Goal: Task Accomplishment & Management: Manage account settings

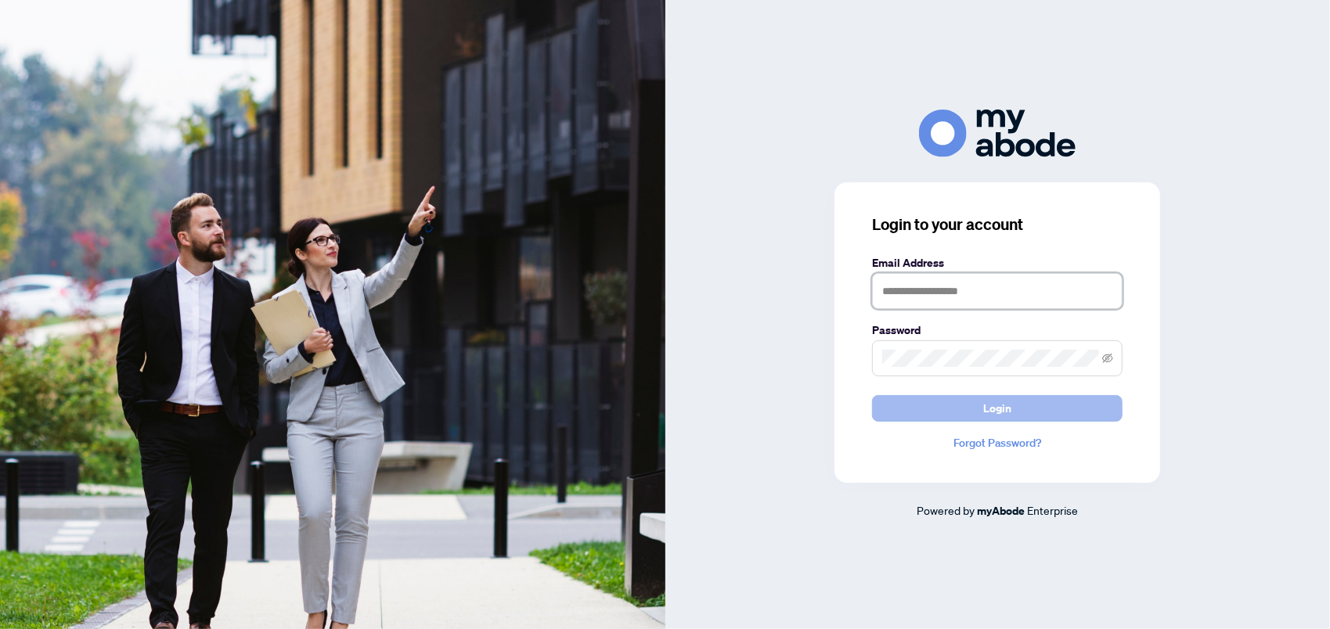
type input "**********"
click at [988, 405] on span "Login" at bounding box center [997, 408] width 28 height 25
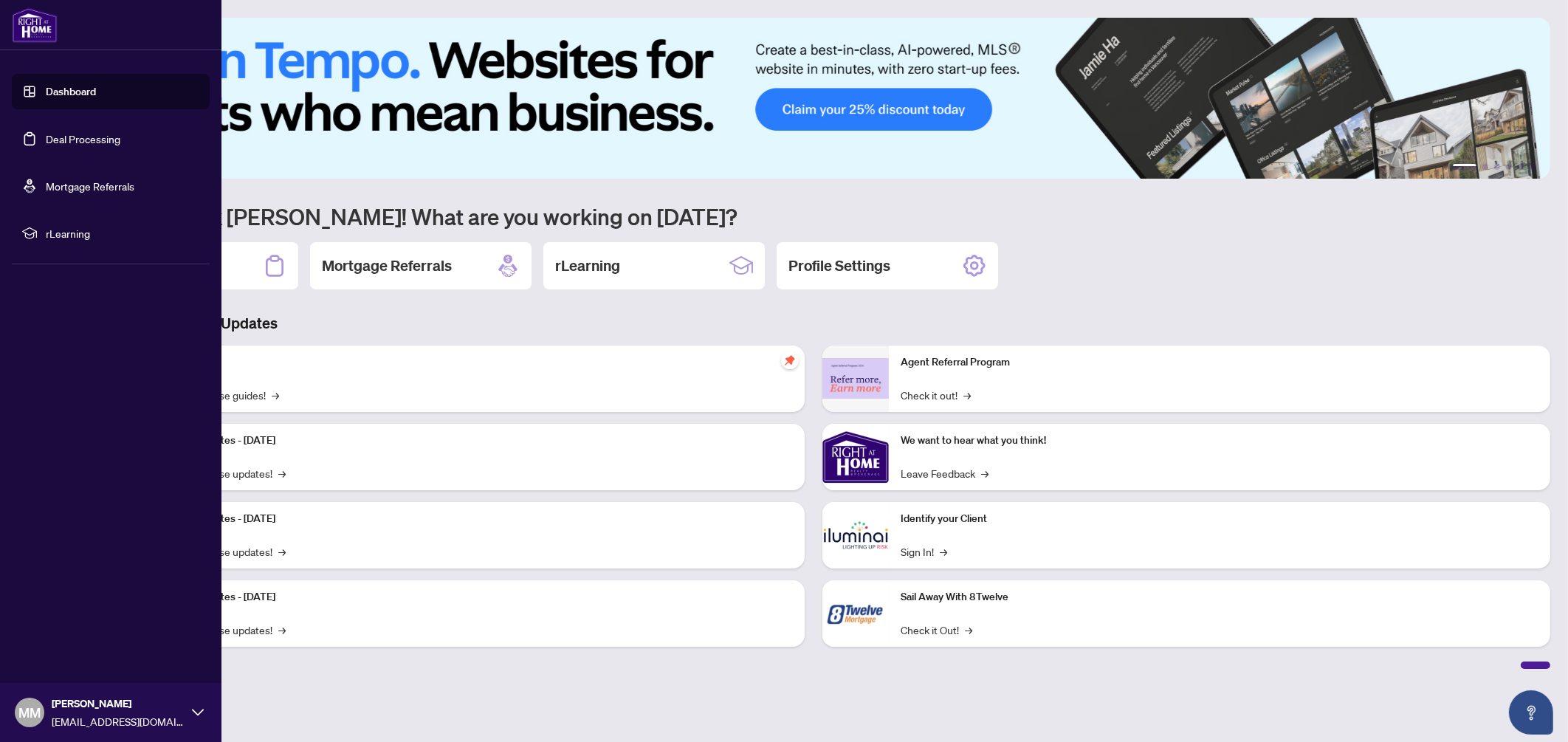
click at [86, 140] on link "Deal Processing" at bounding box center [83, 139] width 75 height 13
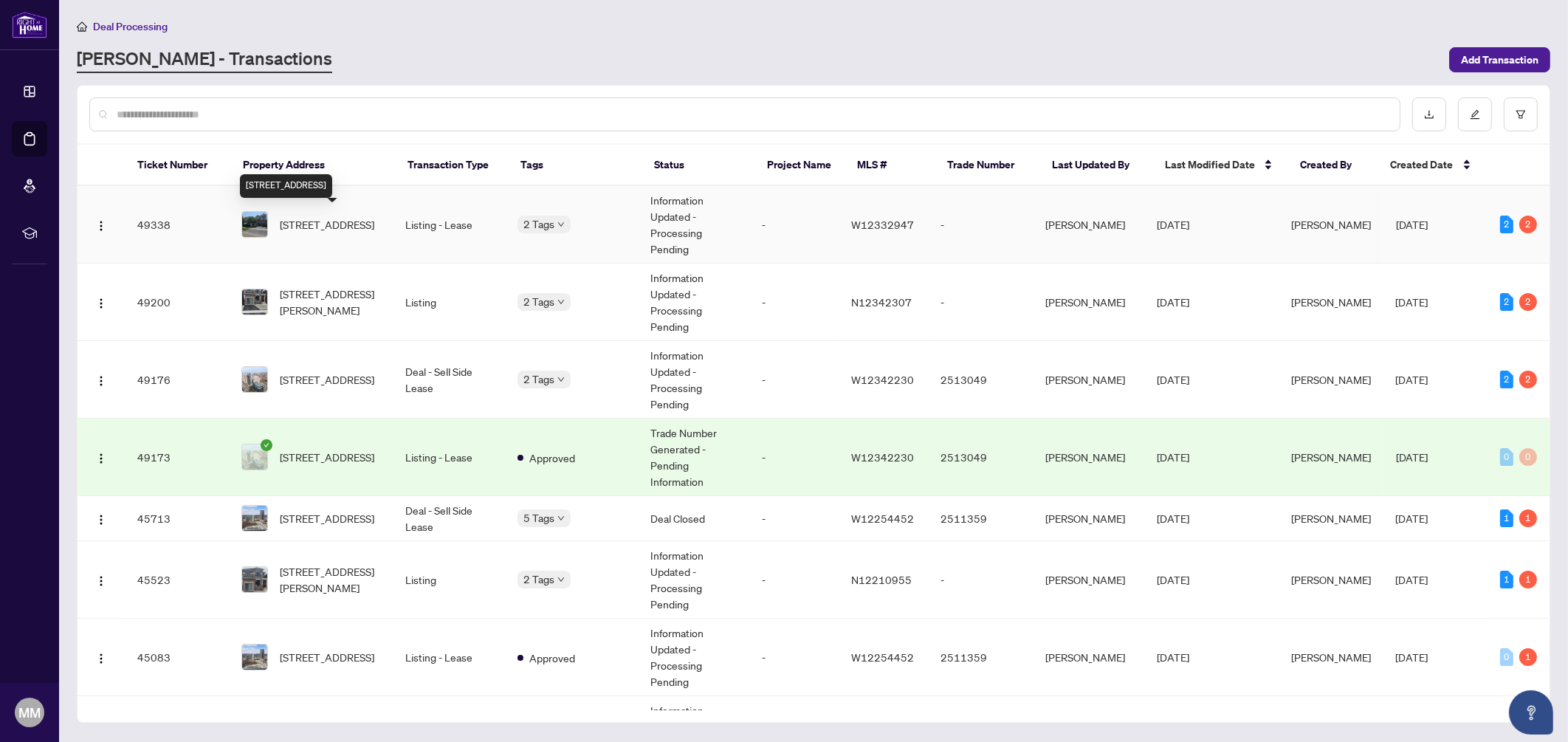
click at [328, 233] on span "[STREET_ADDRESS]" at bounding box center [327, 223] width 94 height 16
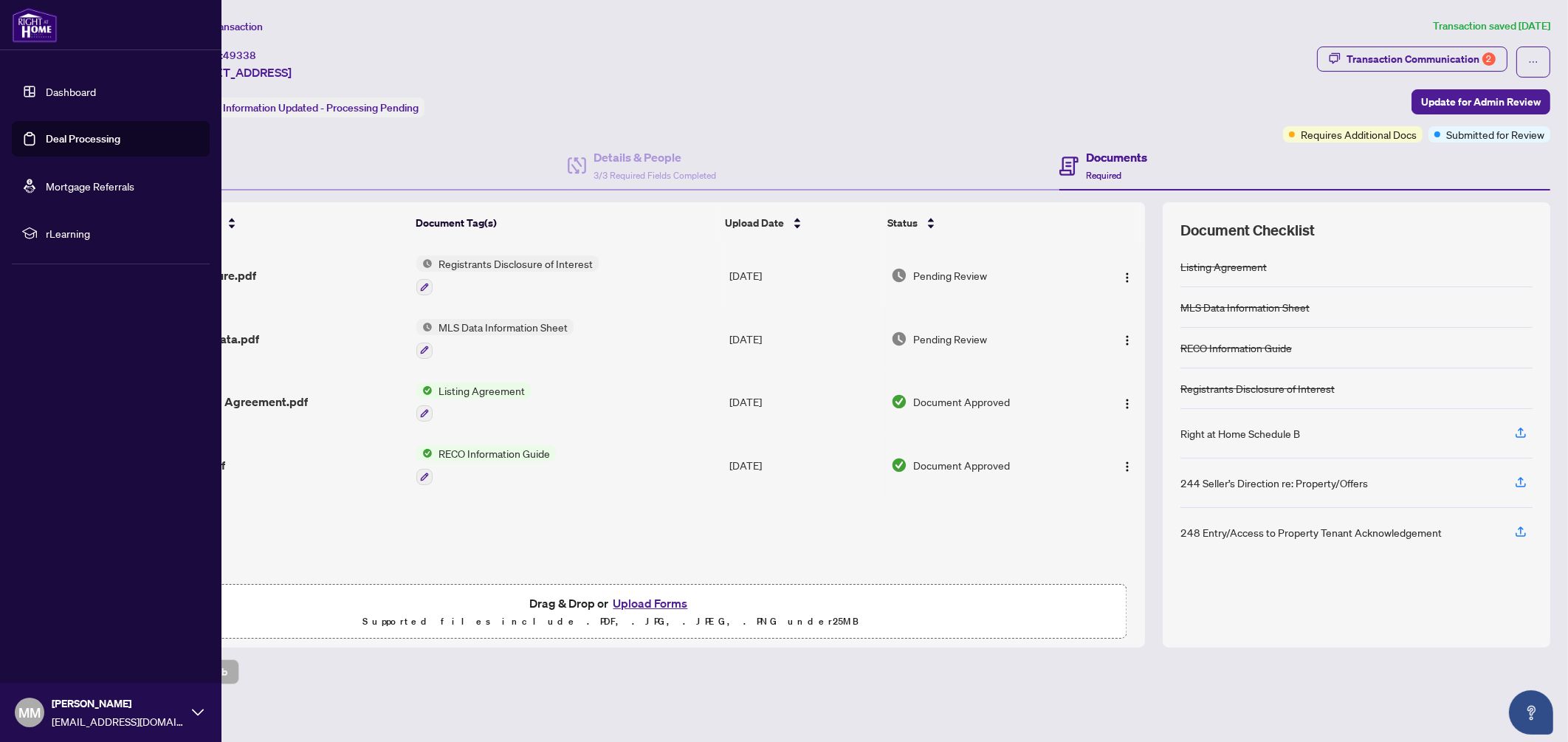
click at [46, 144] on link "Deal Processing" at bounding box center [83, 139] width 75 height 13
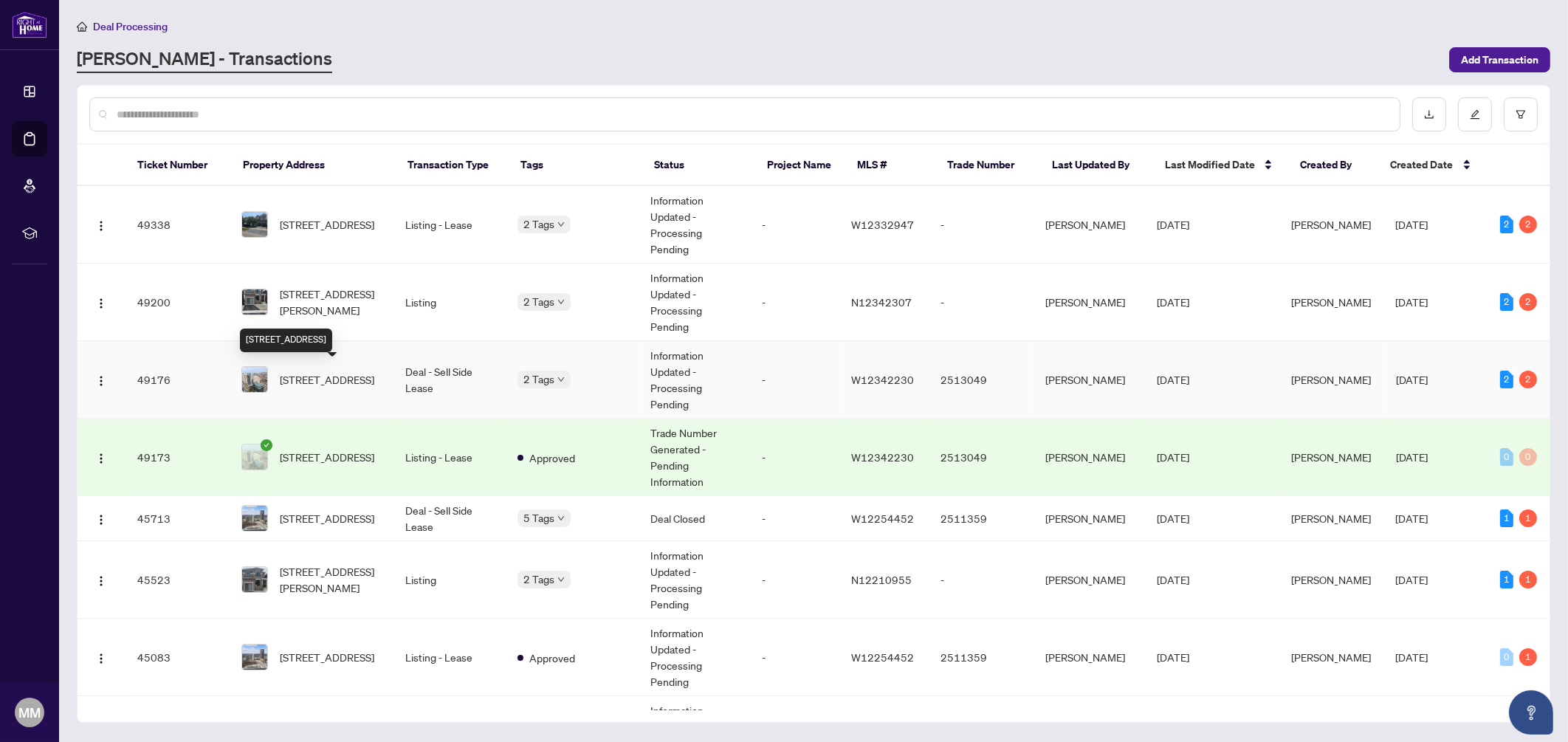
click at [325, 384] on span "[STREET_ADDRESS]" at bounding box center [327, 379] width 94 height 16
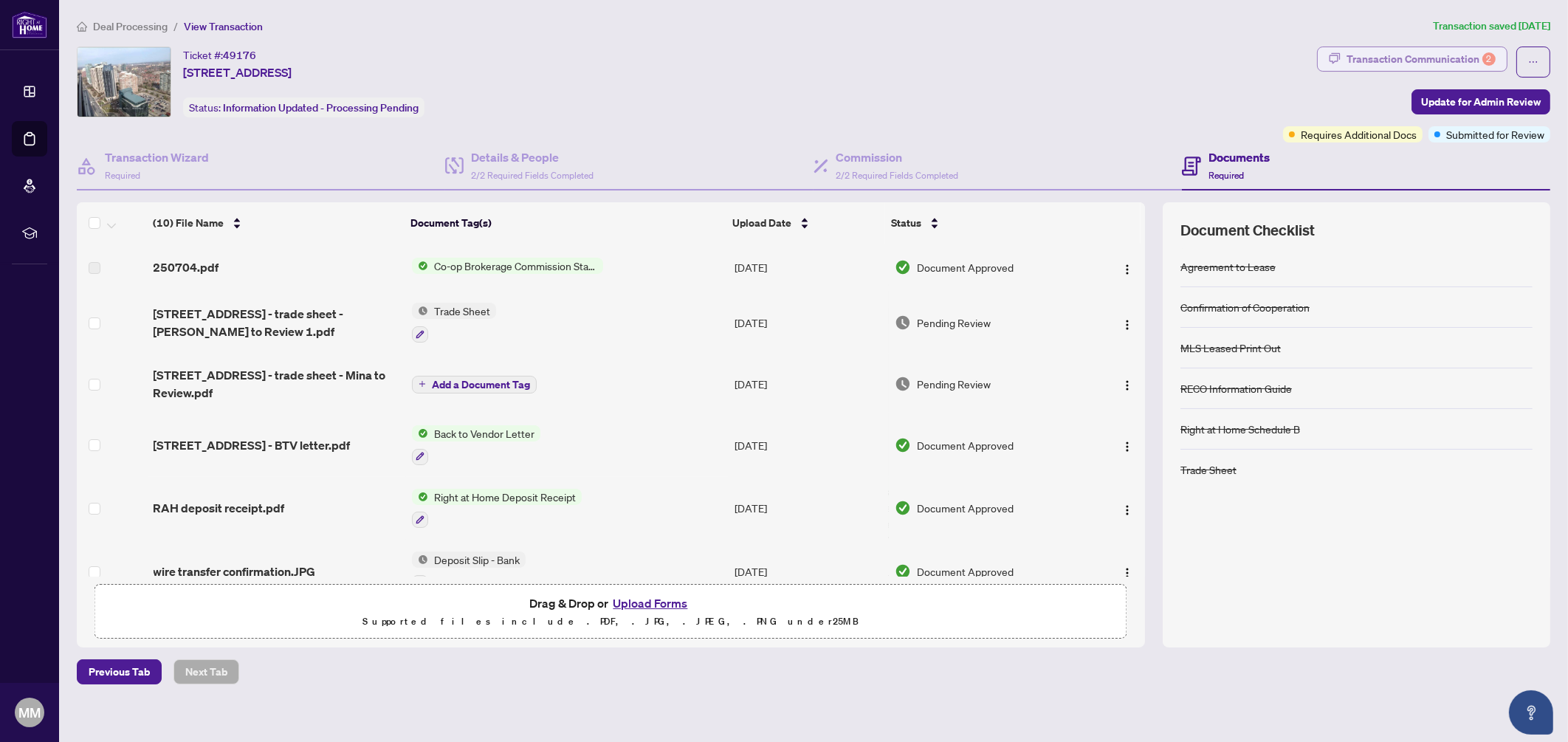
click at [1425, 59] on div "Transaction Communication 2" at bounding box center [1422, 58] width 149 height 24
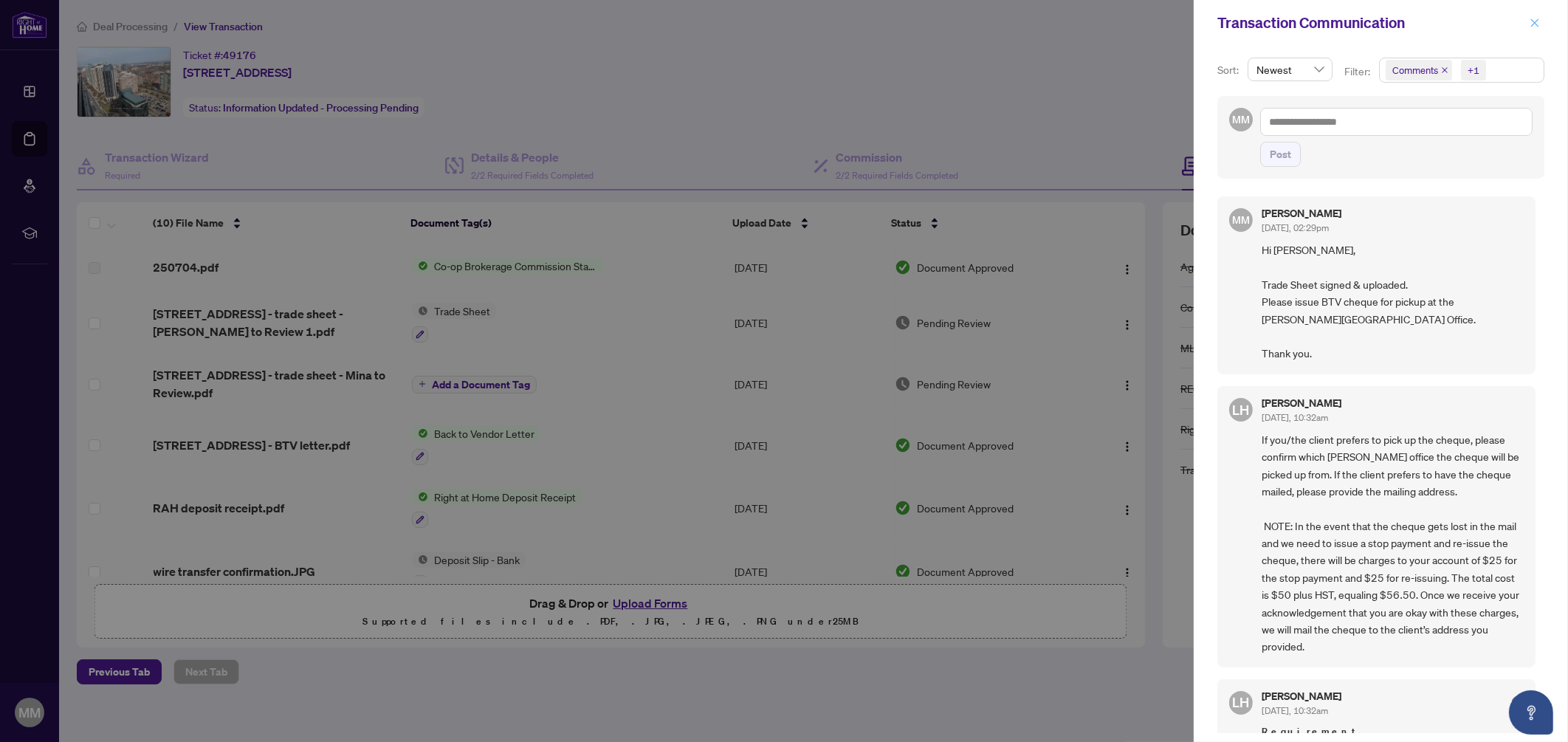
click at [1532, 12] on span "button" at bounding box center [1535, 23] width 10 height 24
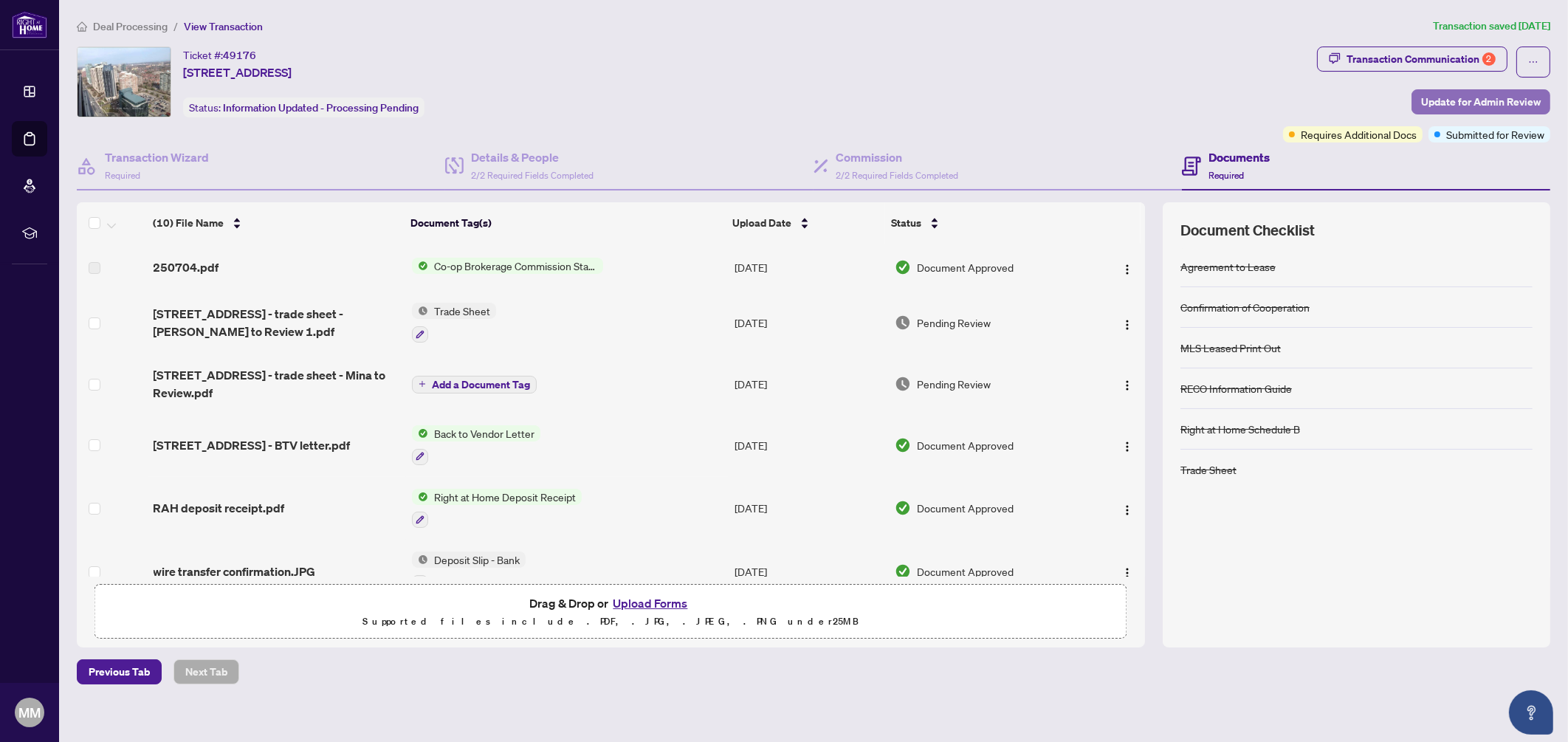
click at [1442, 96] on span "Update for Admin Review" at bounding box center [1481, 101] width 120 height 24
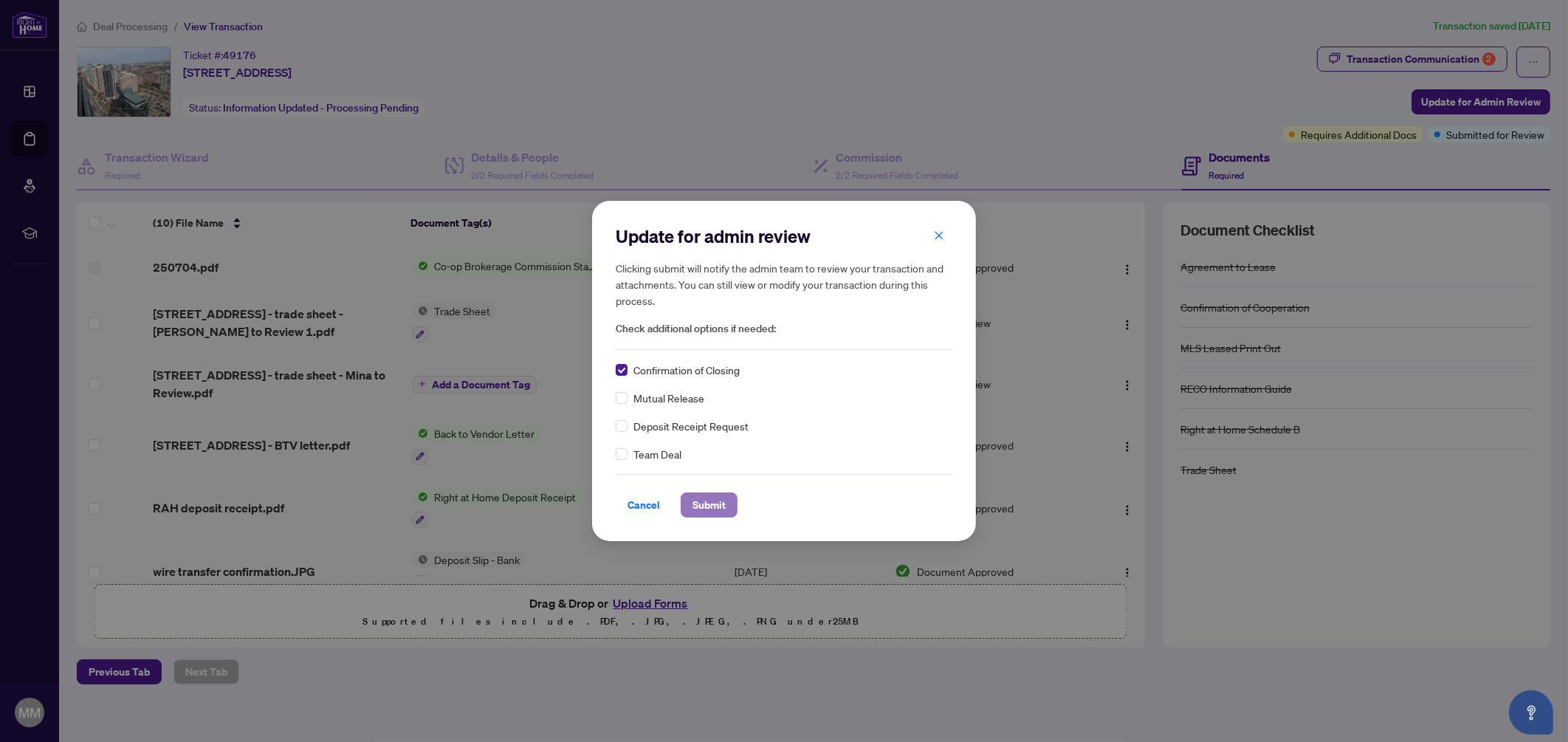
click at [711, 507] on span "Submit" at bounding box center [709, 504] width 33 height 24
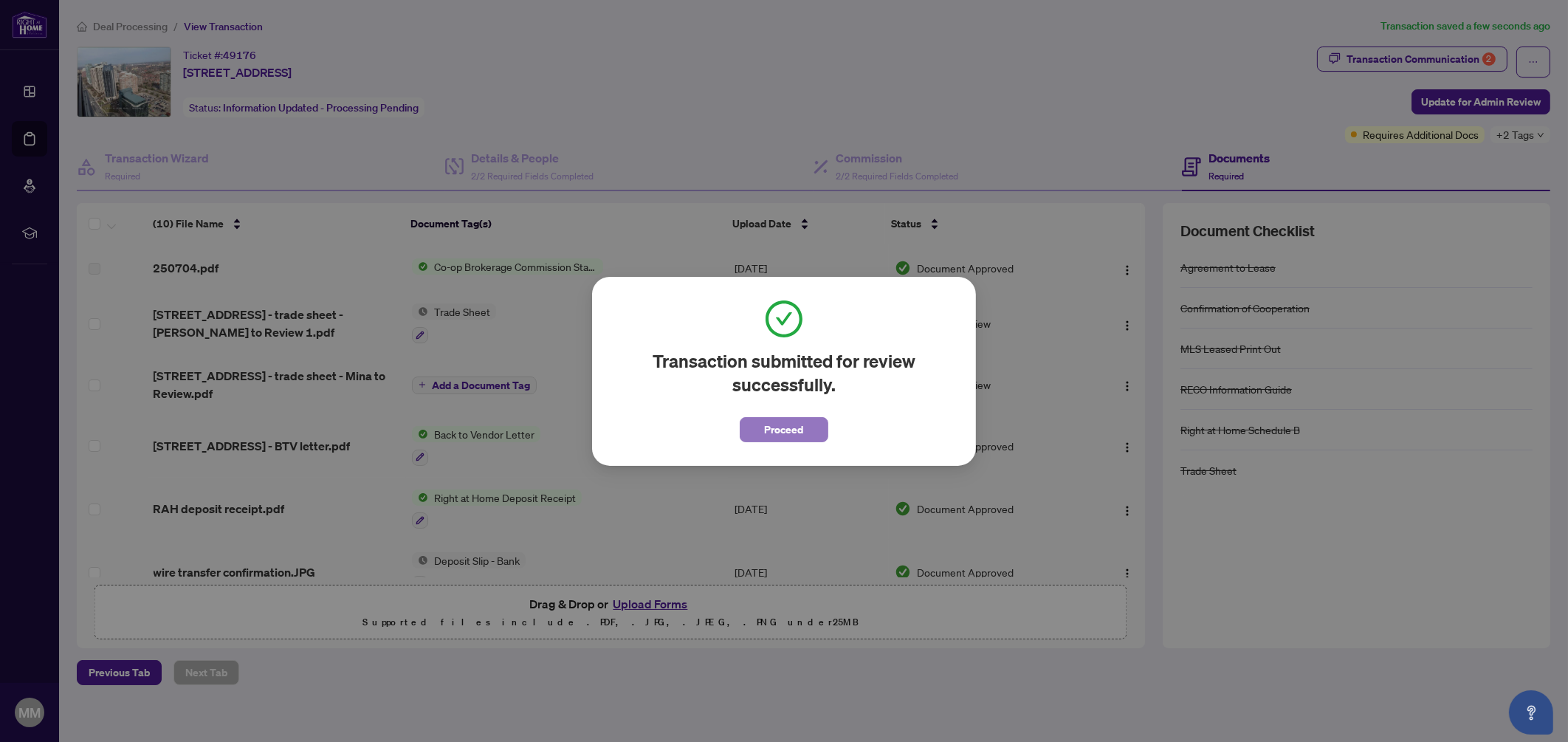
click at [773, 426] on span "Proceed" at bounding box center [784, 429] width 39 height 24
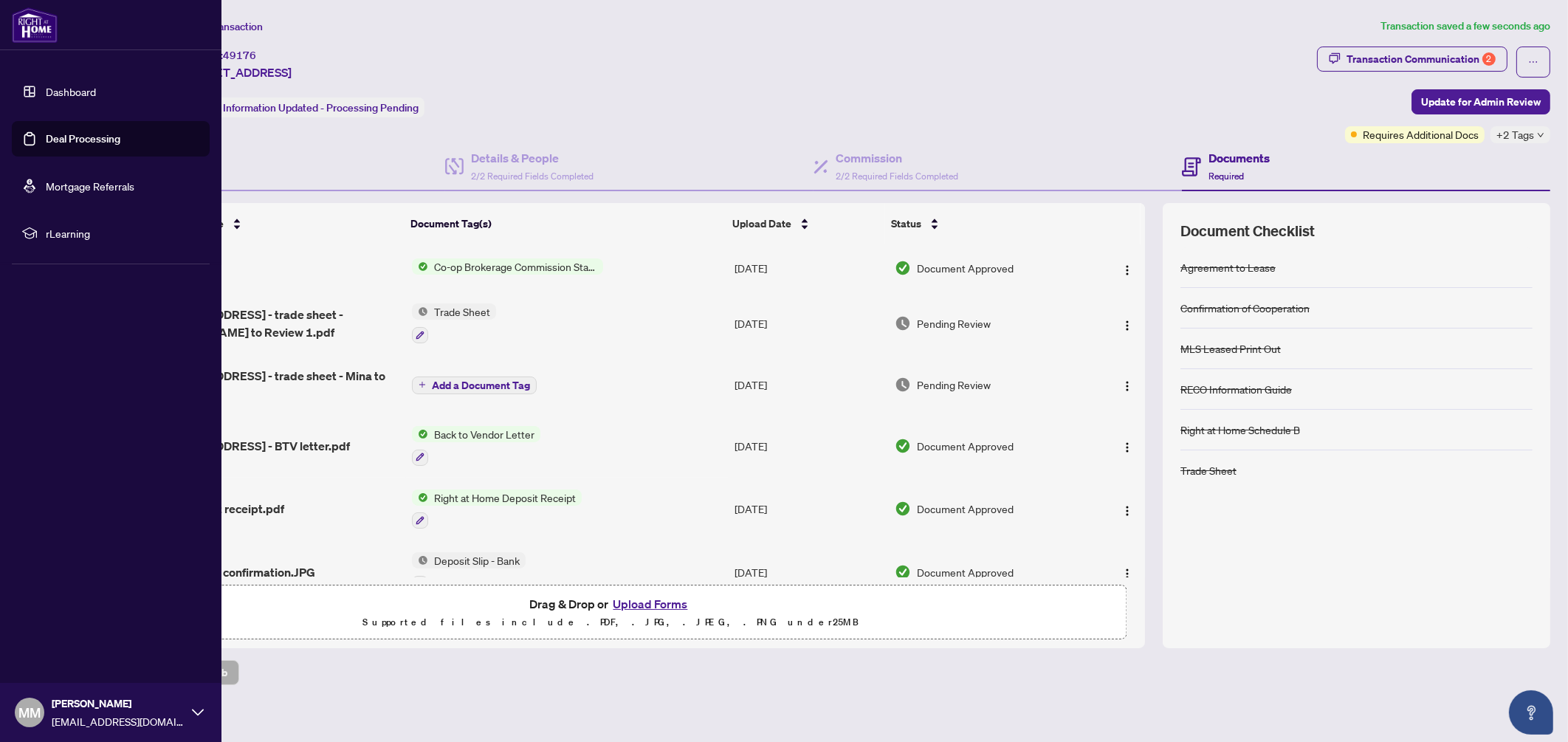
click at [81, 140] on link "Deal Processing" at bounding box center [83, 139] width 75 height 13
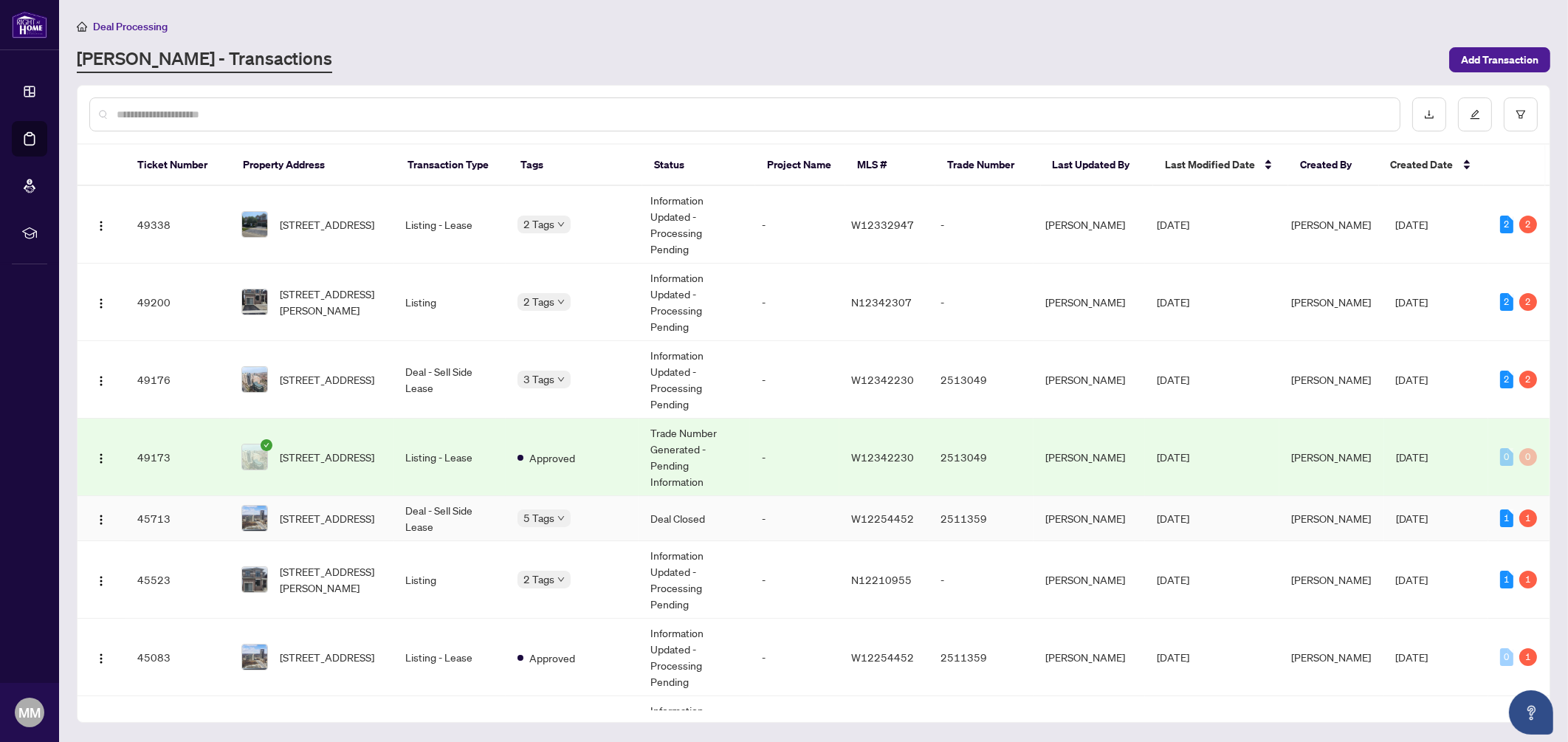
click at [401, 521] on td "Deal - Sell Side Lease" at bounding box center [449, 519] width 112 height 45
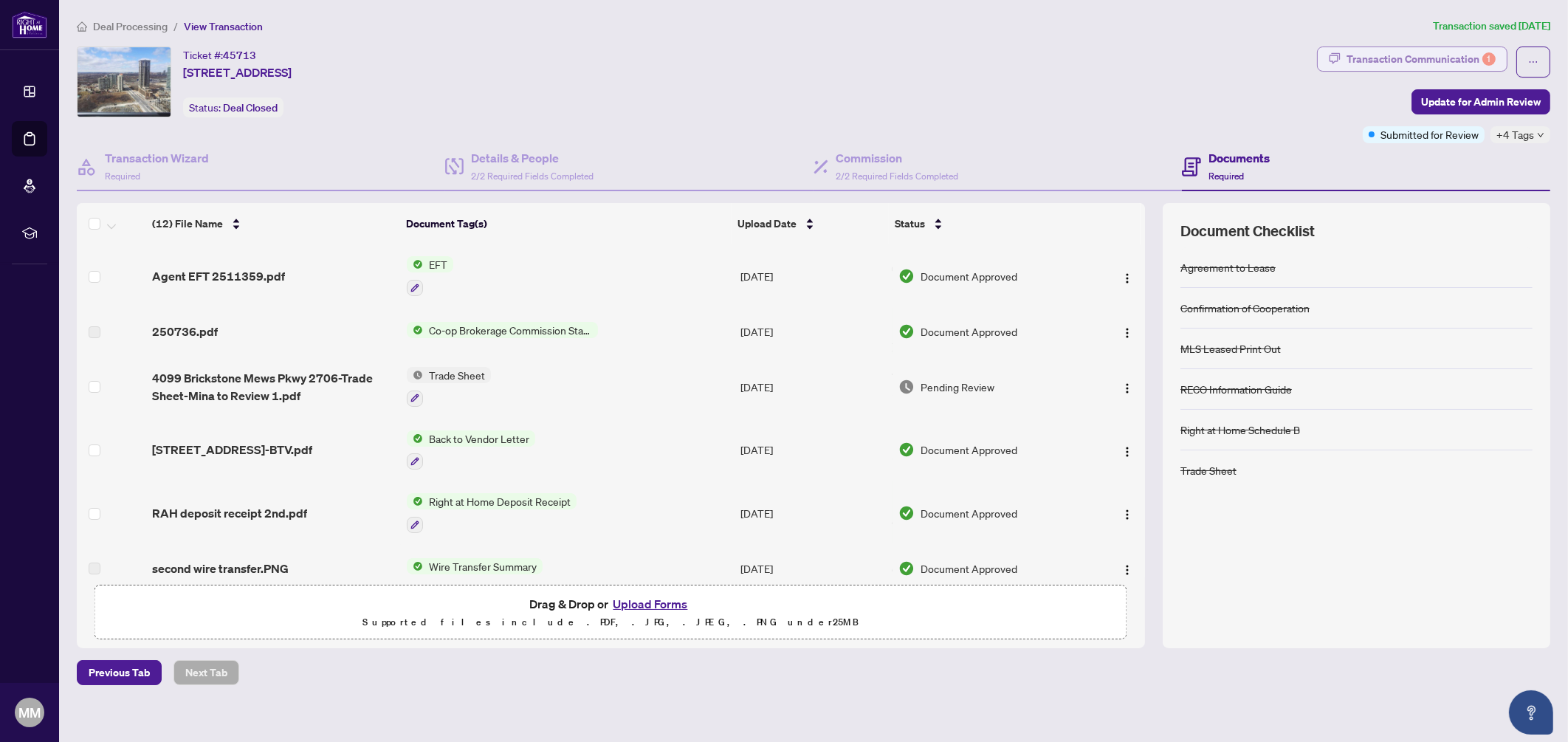
click at [1384, 63] on div "Transaction Communication 1" at bounding box center [1422, 58] width 149 height 24
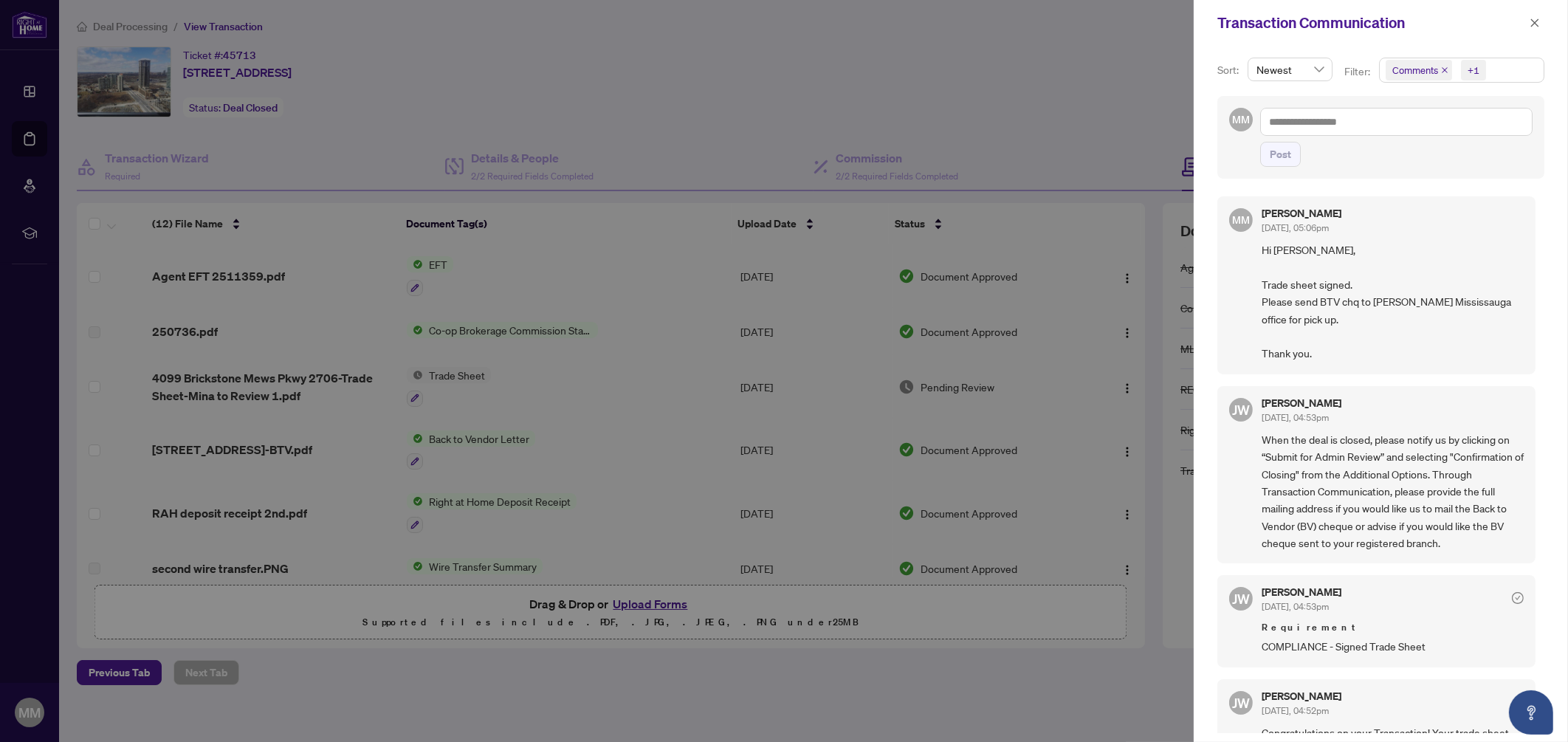
click at [375, 119] on div at bounding box center [784, 371] width 1568 height 742
click at [250, 259] on div at bounding box center [784, 371] width 1568 height 742
click at [248, 270] on div at bounding box center [784, 371] width 1568 height 742
click at [1533, 25] on icon "close" at bounding box center [1535, 23] width 8 height 8
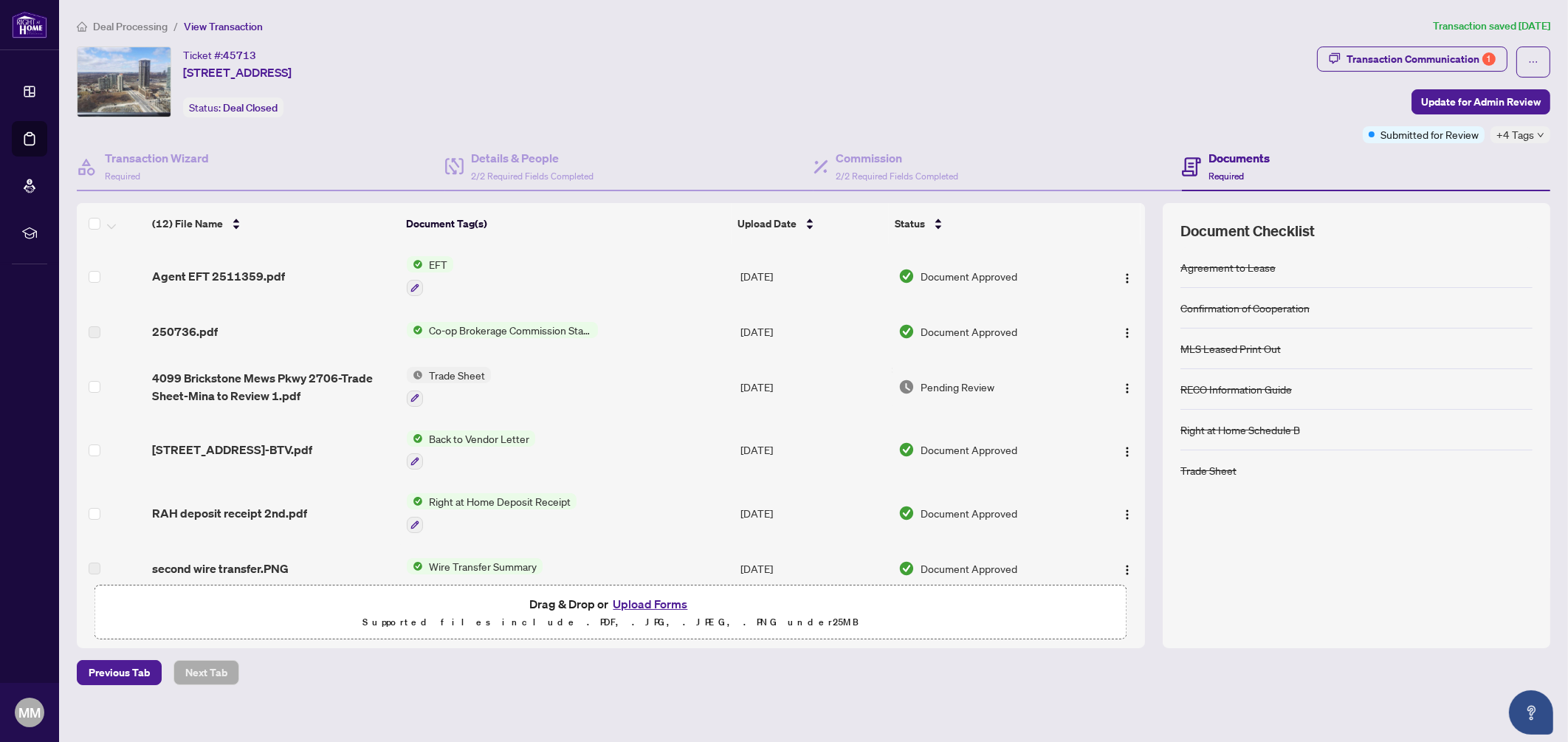
click at [225, 284] on td "Agent EFT 2511359.pdf" at bounding box center [274, 275] width 255 height 63
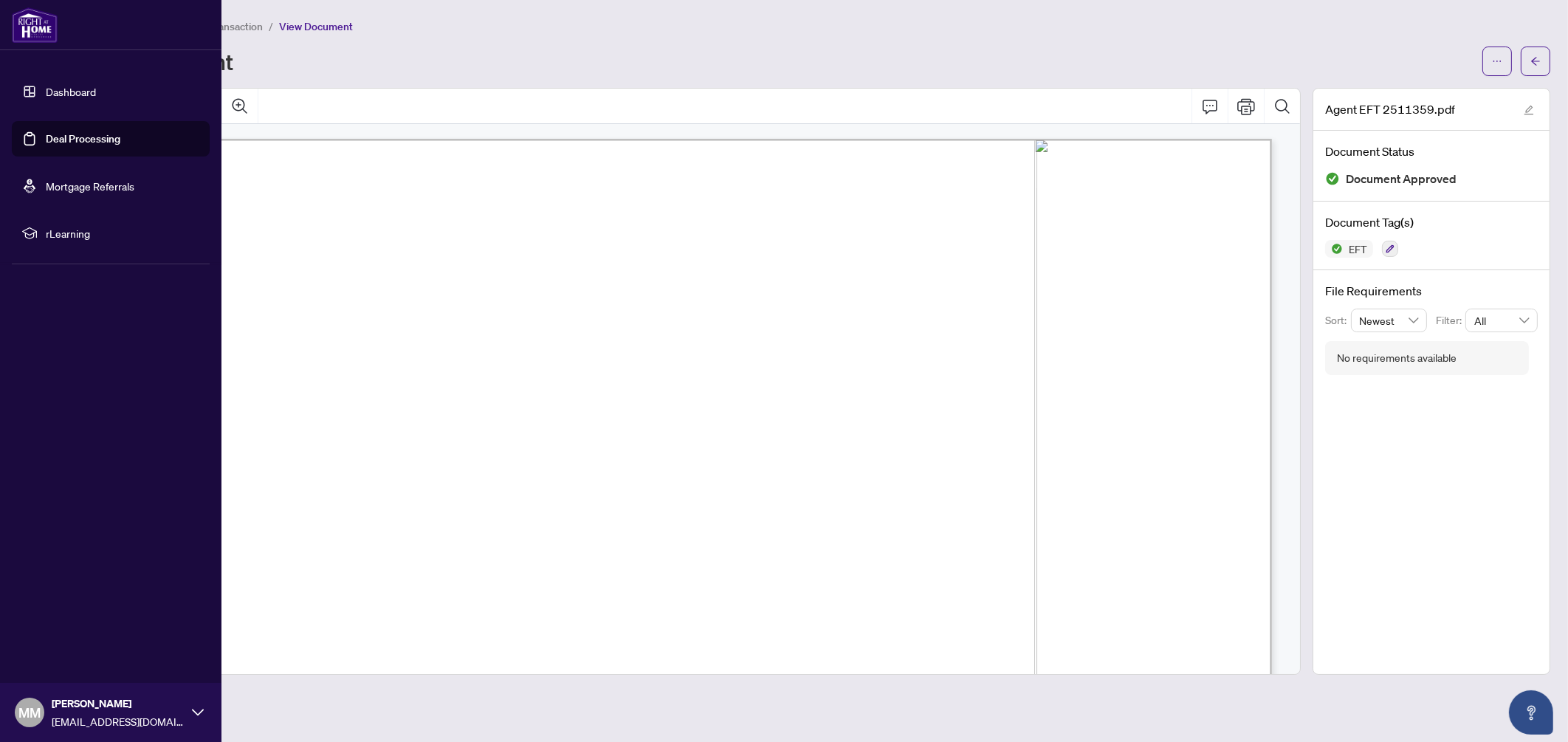
click at [80, 140] on link "Deal Processing" at bounding box center [83, 139] width 75 height 13
